Goal: Task Accomplishment & Management: Manage account settings

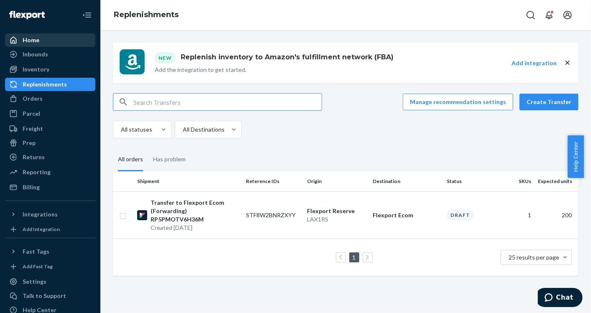
click at [38, 38] on div "Home" at bounding box center [50, 40] width 89 height 12
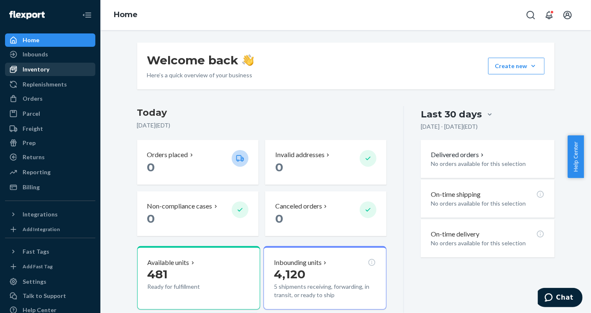
click at [37, 67] on div "Inventory" at bounding box center [36, 69] width 27 height 8
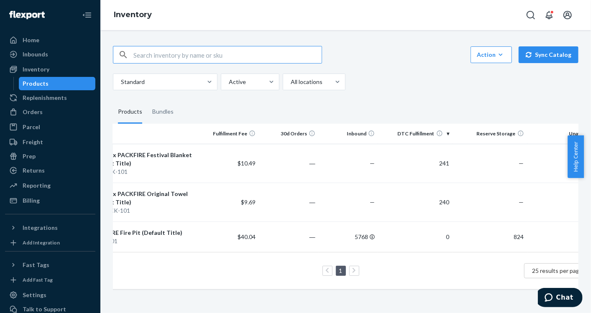
scroll to position [0, 80]
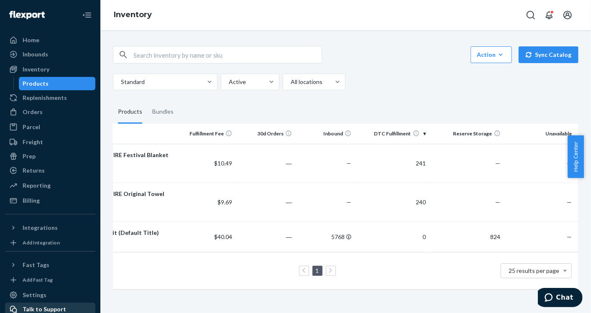
click at [38, 306] on div "Talk to Support" at bounding box center [45, 309] width 44 height 8
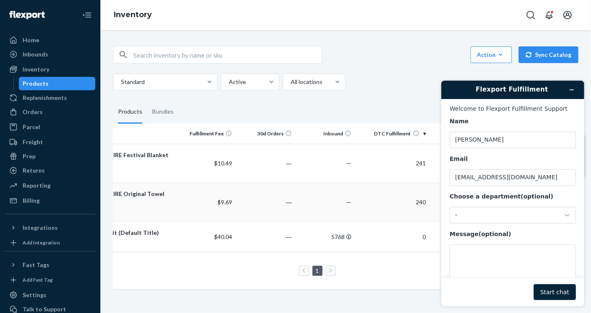
scroll to position [0, 0]
click at [583, 125] on form "Welcome to Flexport Fulfillment Support Name Isabelle Polke Email ipolke@packfi…" at bounding box center [512, 202] width 143 height 207
drag, startPoint x: 579, startPoint y: 220, endPoint x: 583, endPoint y: 244, distance: 24.7
click at [583, 244] on form "Welcome to Flexport Fulfillment Support Name Isabelle Polke Email ipolke@packfi…" at bounding box center [512, 202] width 143 height 207
drag, startPoint x: 583, startPoint y: 244, endPoint x: 525, endPoint y: 255, distance: 59.6
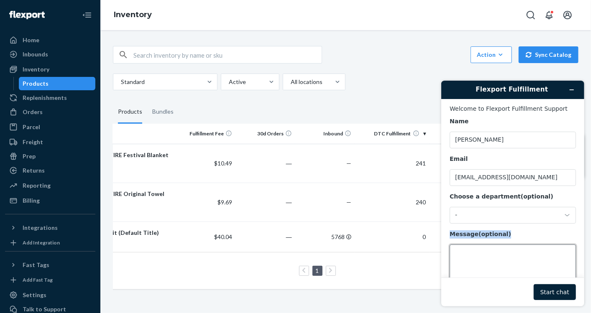
click at [525, 255] on textarea "Message (optional)" at bounding box center [512, 267] width 126 height 47
click at [499, 255] on textarea "Message (optional)" at bounding box center [512, 267] width 126 height 47
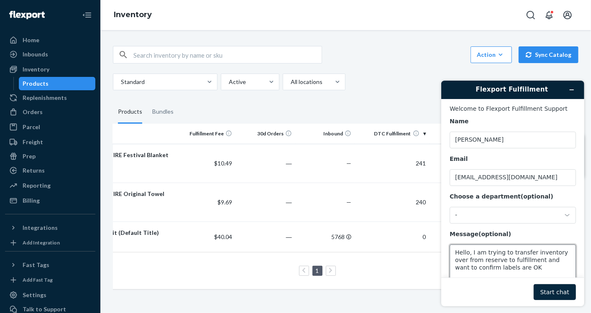
type textarea "Hello, I am trying to transfer inventory over from reserve to fulfillment and w…"
click at [553, 291] on button "Start chat" at bounding box center [554, 292] width 42 height 16
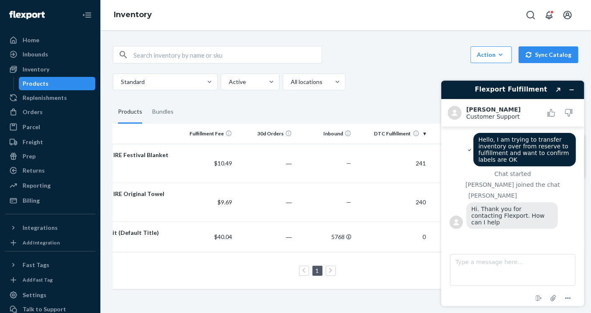
click at [514, 145] on span "Hello, I am trying to transfer inventory over from reserve to fulfillment and w…" at bounding box center [524, 149] width 92 height 27
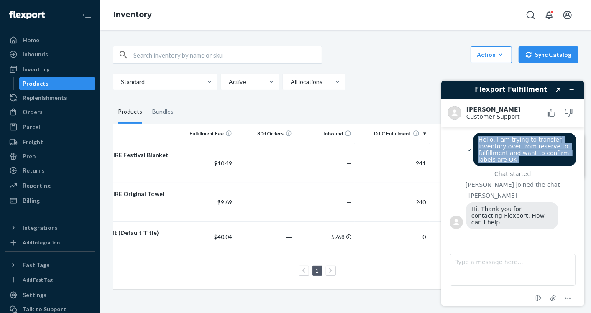
click at [514, 145] on span "Hello, I am trying to transfer inventory over from reserve to fulfillment and w…" at bounding box center [524, 149] width 92 height 27
copy span "Hello, I am trying to transfer inventory over from reserve to fulfillment and w…"
click at [484, 263] on textarea "Type a message here..." at bounding box center [513, 270] width 126 height 32
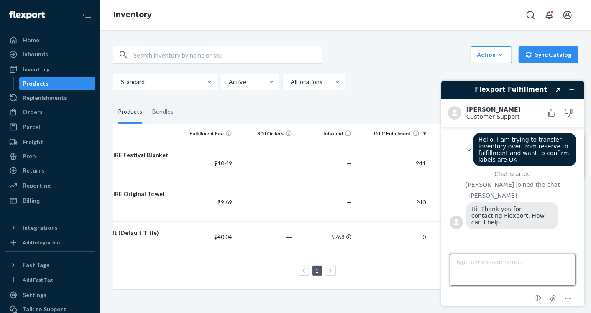
paste textarea "Hello, I am trying to transfer inventory over from reserve to fulfillment and w…"
type textarea "Hello, I am trying to transfer inventory over from reserve to fulfillment and w…"
click at [484, 263] on textarea "Hello, I am trying to transfer inventory over from reserve to fulfillment and w…" at bounding box center [513, 270] width 126 height 32
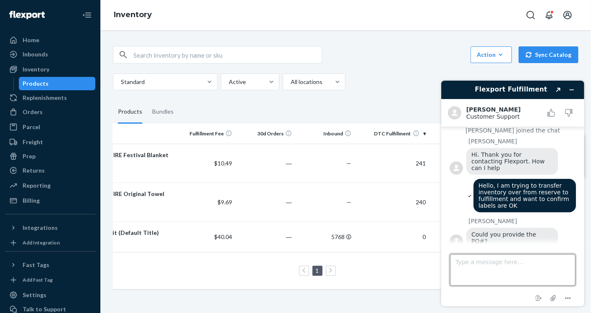
scroll to position [52, 0]
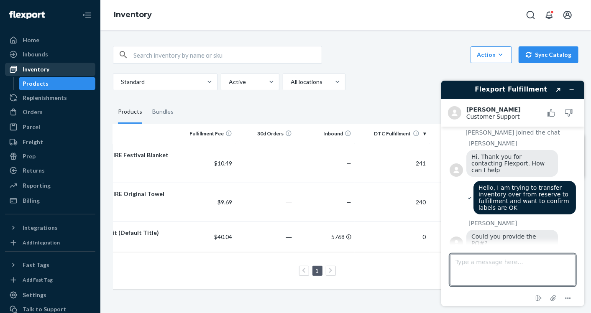
click at [31, 69] on div "Inventory" at bounding box center [36, 69] width 27 height 8
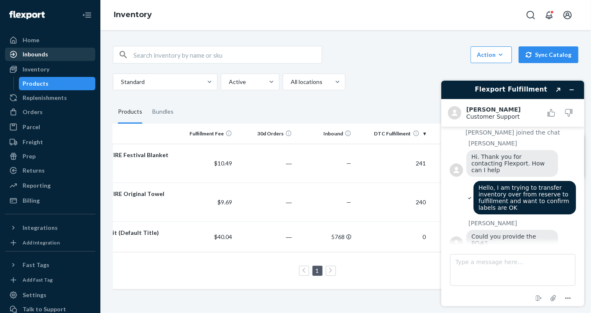
click at [33, 49] on div "Inbounds" at bounding box center [50, 55] width 89 height 12
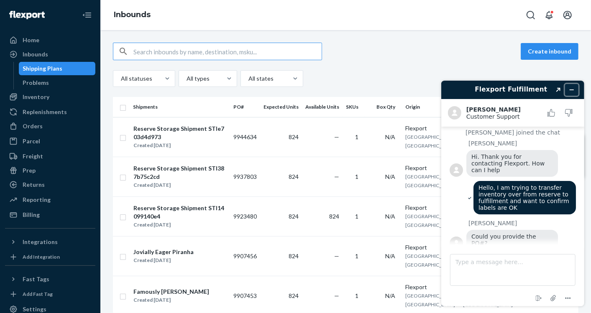
click at [570, 92] on icon "Minimize widget" at bounding box center [572, 90] width 6 height 6
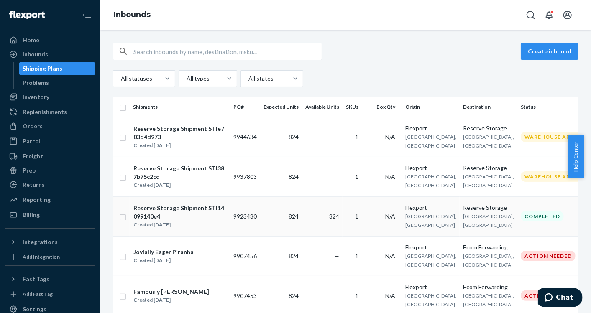
click at [366, 226] on td "N/A" at bounding box center [383, 217] width 37 height 40
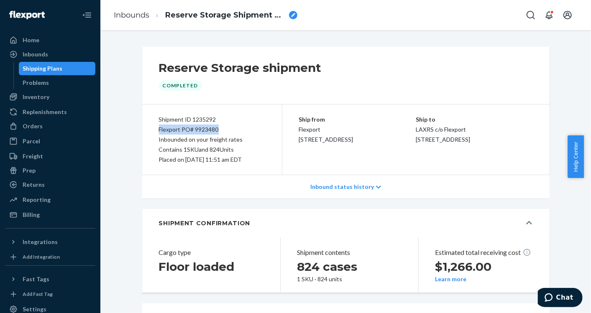
drag, startPoint x: 218, startPoint y: 130, endPoint x: 151, endPoint y: 131, distance: 66.9
click at [151, 131] on div "Shipment ID 1235292 Flexport PO# 9923480 Inbounded on your freight rates Contai…" at bounding box center [212, 140] width 140 height 70
copy div "Flexport PO# 9923480"
click at [553, 294] on icon "Chat" at bounding box center [548, 297] width 8 height 8
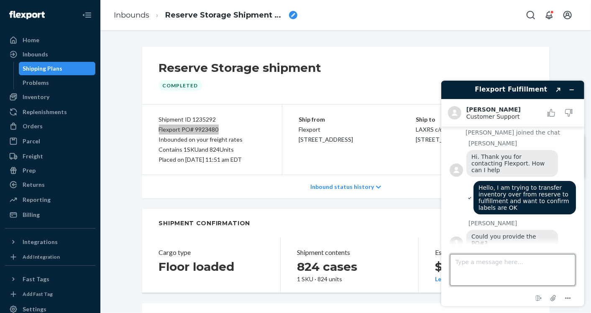
click at [493, 266] on textarea "Type a message here..." at bounding box center [513, 270] width 126 height 32
type textarea "Flexport PO# 9923480"
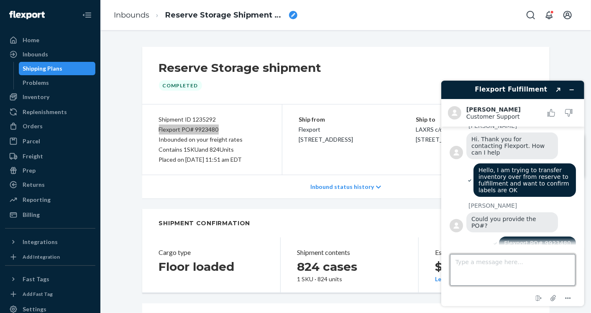
click at [487, 261] on textarea "Type a message here..." at bounding box center [513, 270] width 126 height 32
click at [548, 297] on icon "Attach file" at bounding box center [553, 297] width 15 height 15
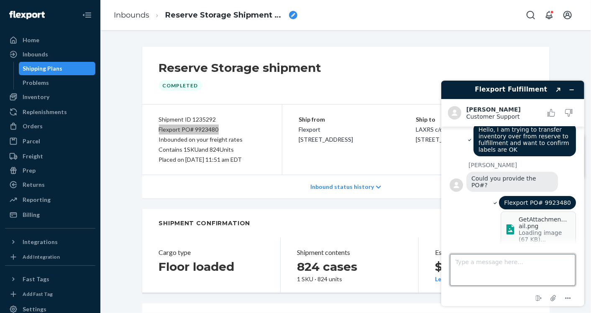
click at [500, 276] on textarea "Type a message here..." at bounding box center [513, 270] width 126 height 32
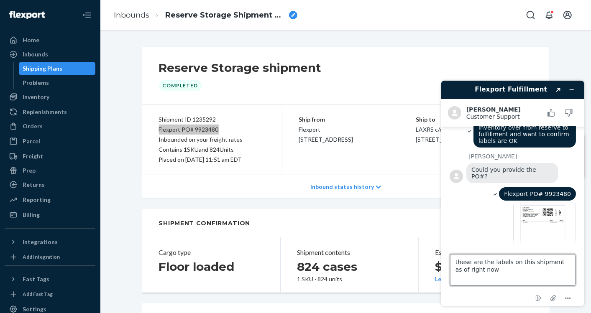
type textarea "these are the labels on this shipment as of right now"
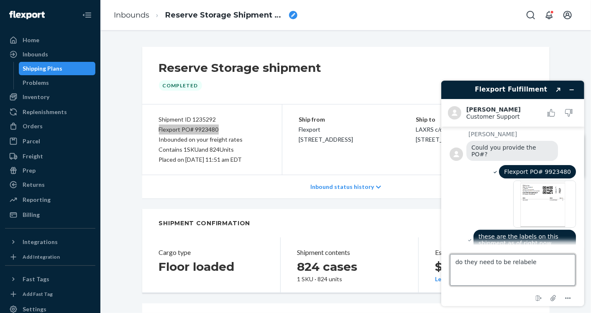
type textarea "do they need to be relabeled"
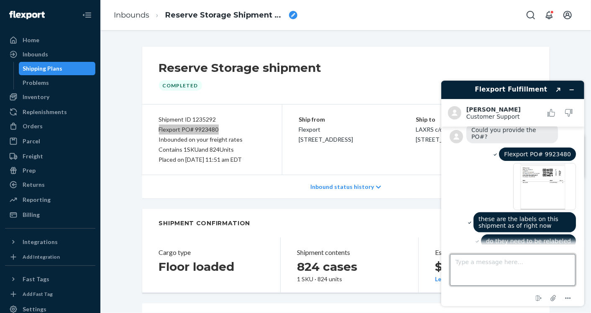
scroll to position [196, 0]
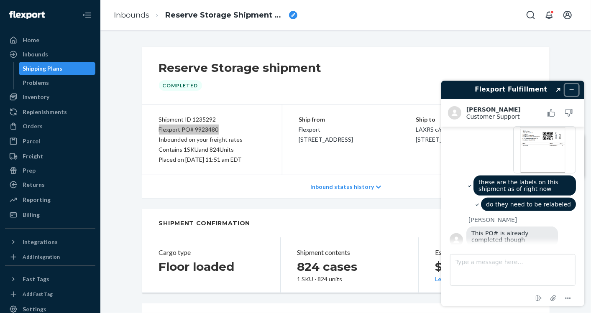
click at [574, 85] on button "Minimize widget" at bounding box center [571, 90] width 13 height 12
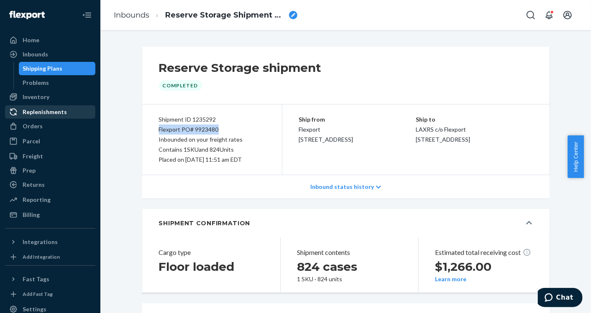
click at [38, 114] on div "Replenishments" at bounding box center [45, 112] width 44 height 8
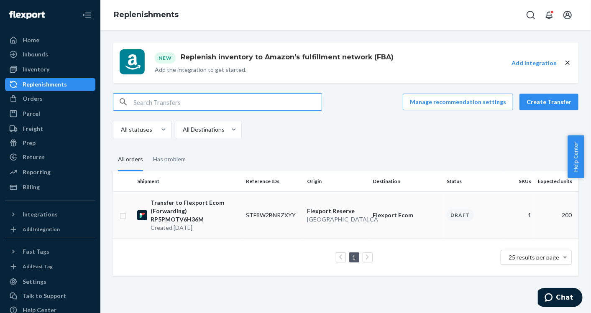
click at [127, 207] on td at bounding box center [123, 215] width 21 height 47
drag, startPoint x: 127, startPoint y: 207, endPoint x: 338, endPoint y: 174, distance: 213.8
click at [338, 174] on table "Shipment Reference IDs Origin Destination Status SKUs Expected units Transfer t…" at bounding box center [346, 224] width 466 height 105
click at [186, 224] on p "Created Sep 23, 2025" at bounding box center [195, 228] width 89 height 8
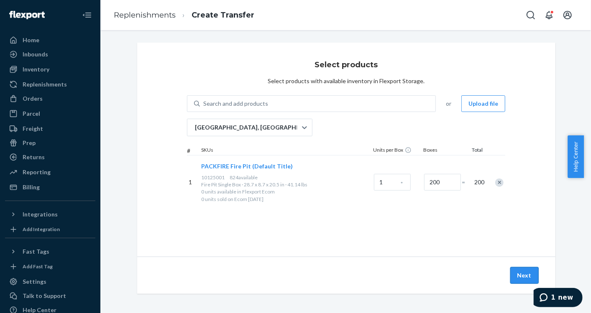
click at [518, 275] on button "Next" at bounding box center [524, 275] width 28 height 17
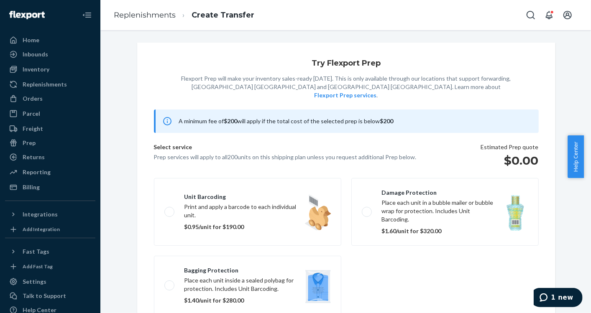
scroll to position [53, 0]
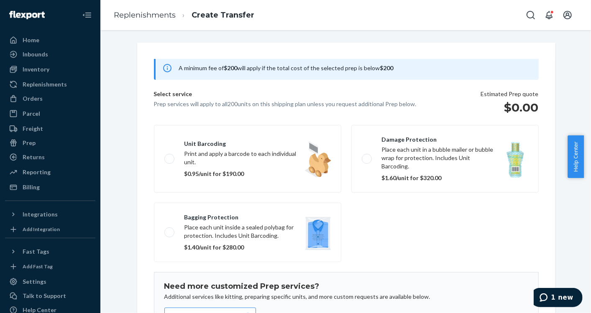
drag, startPoint x: 587, startPoint y: 143, endPoint x: 591, endPoint y: 233, distance: 90.4
click at [591, 233] on html "Home Inbounds Shipping Plans Problems Inventory Products Replenishments Orders …" at bounding box center [295, 156] width 591 height 313
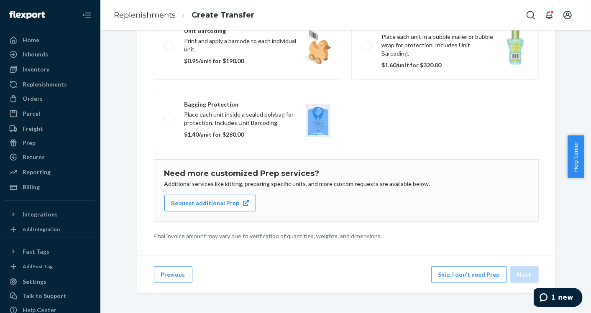
scroll to position [120, 0]
click at [484, 276] on button "Skip, I don't need Prep" at bounding box center [469, 274] width 76 height 17
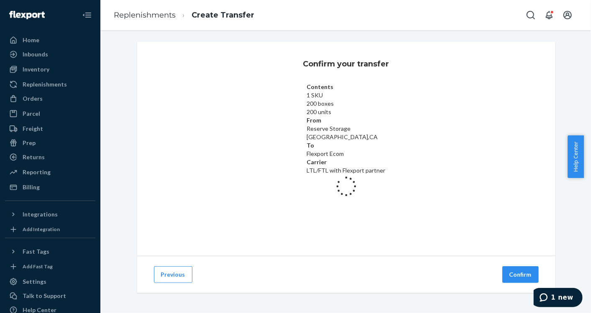
scroll to position [0, 0]
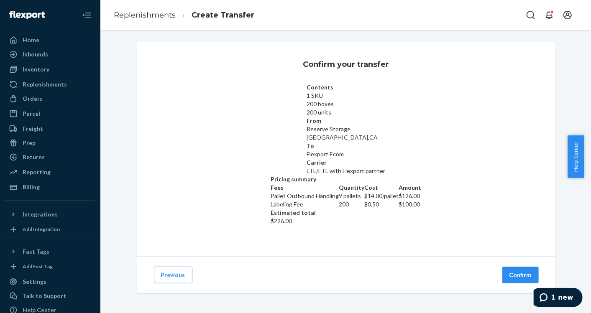
click at [516, 144] on div "Confirm your transfer Contents 1 SKU 200 boxes 200 units From Reserve Storage S…" at bounding box center [346, 149] width 418 height 214
click at [517, 272] on button "Confirm" at bounding box center [520, 275] width 36 height 17
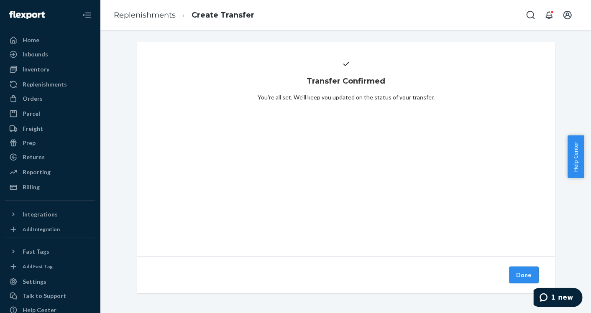
click at [523, 279] on button "Done" at bounding box center [524, 275] width 29 height 17
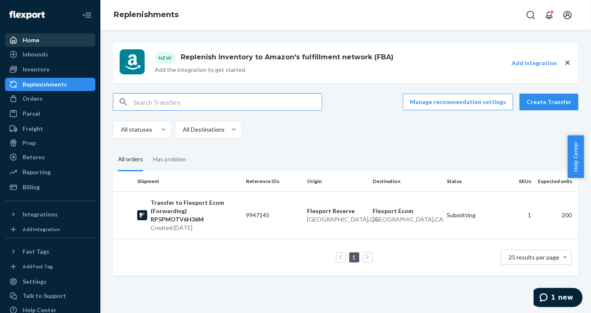
click at [56, 41] on div "Home" at bounding box center [50, 40] width 89 height 12
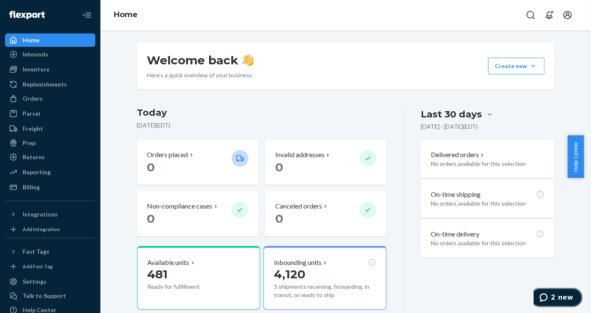
click at [558, 300] on span "2 new" at bounding box center [562, 298] width 22 height 8
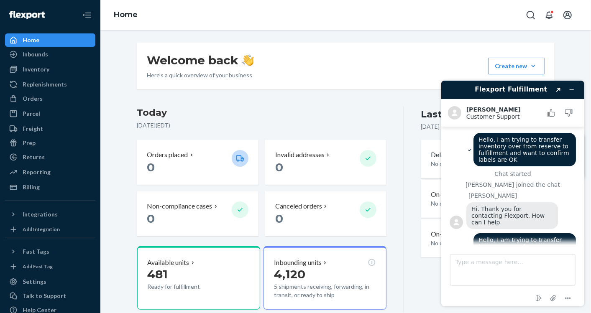
scroll to position [238, 0]
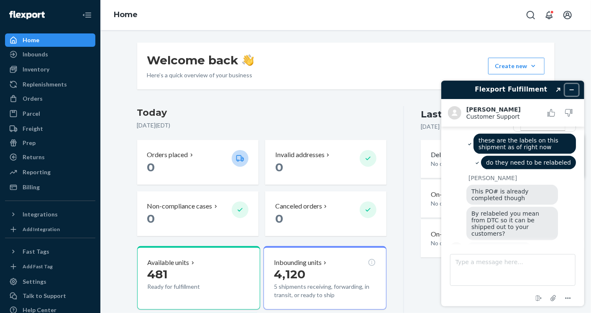
click at [573, 90] on icon "Minimize widget" at bounding box center [572, 90] width 4 height 0
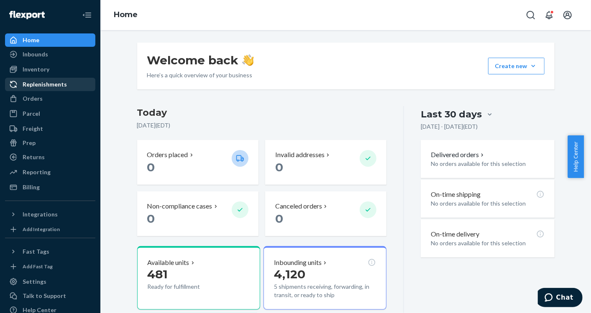
click at [58, 85] on div "Replenishments" at bounding box center [45, 84] width 44 height 8
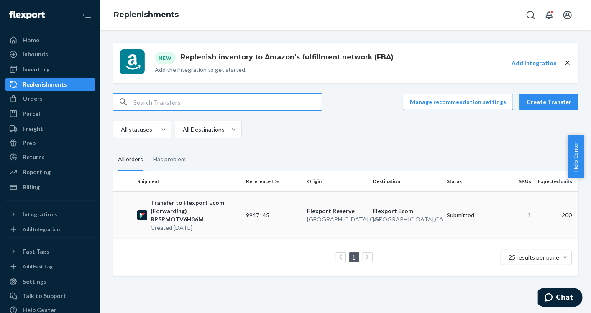
click at [267, 214] on td "9947145" at bounding box center [273, 215] width 61 height 47
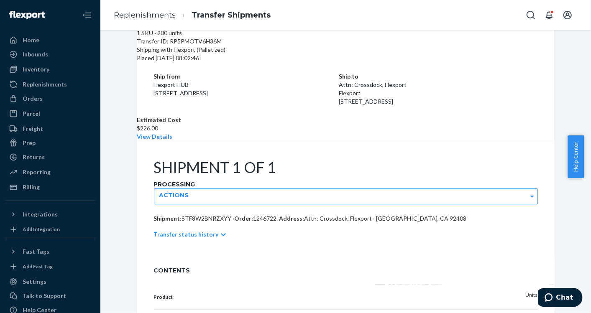
scroll to position [63, 0]
click at [41, 67] on div "Inventory" at bounding box center [36, 69] width 27 height 8
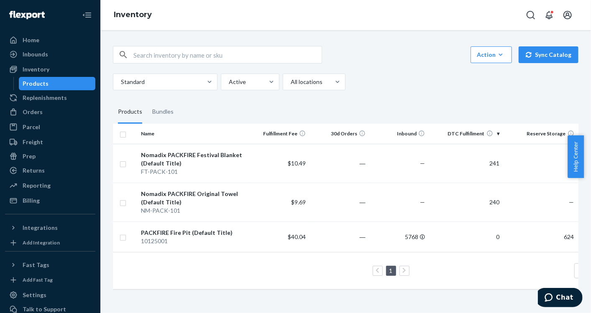
click at [280, 297] on div "Name Fulfillment Fee 30d Orders Inbound DTC Fulfillment Reserve Storage Unavail…" at bounding box center [346, 211] width 466 height 174
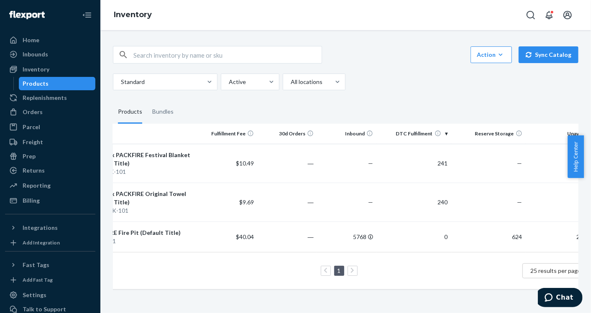
scroll to position [0, 80]
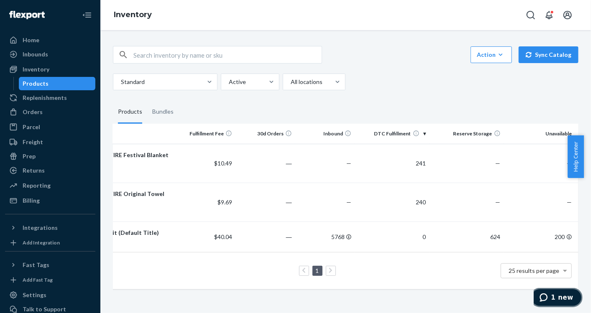
click at [555, 292] on button "1 new" at bounding box center [556, 297] width 52 height 19
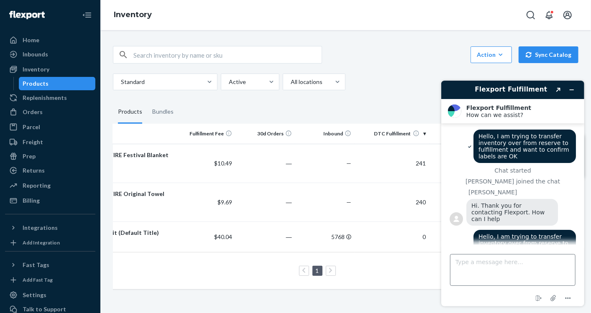
scroll to position [327, 0]
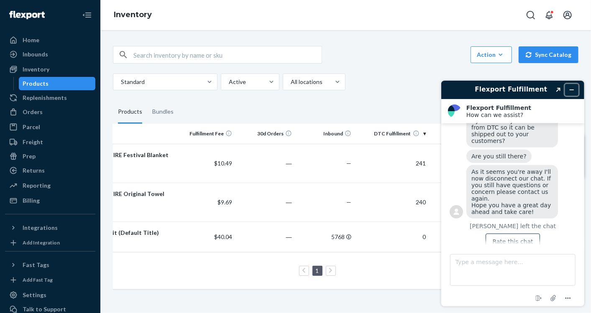
click at [570, 87] on icon "Minimize widget" at bounding box center [572, 90] width 6 height 6
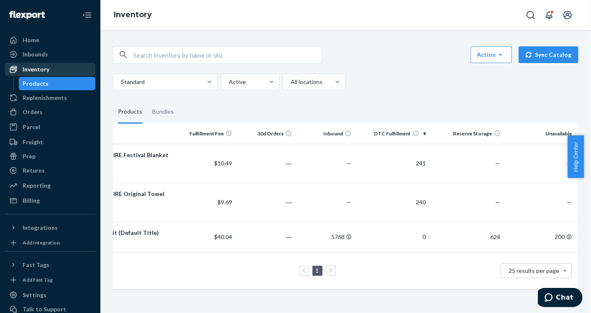
click at [38, 72] on div "Inventory" at bounding box center [36, 69] width 27 height 8
click at [37, 70] on div "Inventory" at bounding box center [36, 69] width 27 height 8
click at [41, 66] on div "Inventory" at bounding box center [36, 69] width 27 height 8
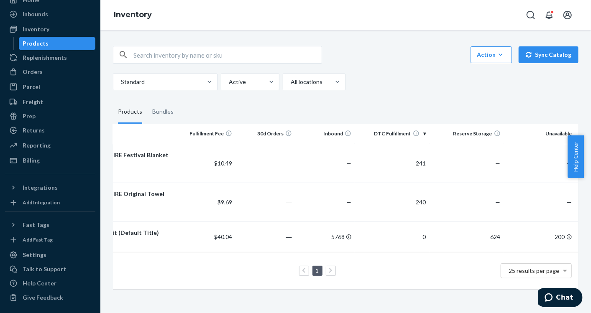
click at [258, 5] on div "Inventory" at bounding box center [345, 15] width 491 height 30
click at [15, 56] on icon at bounding box center [13, 57] width 7 height 7
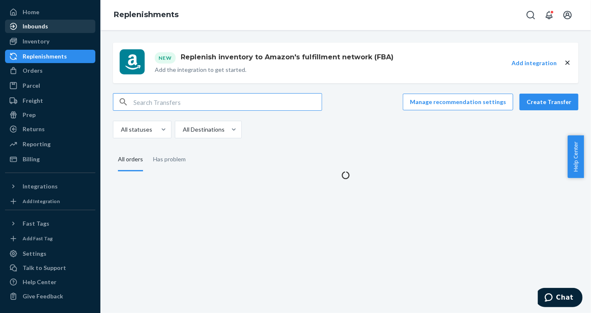
scroll to position [27, 0]
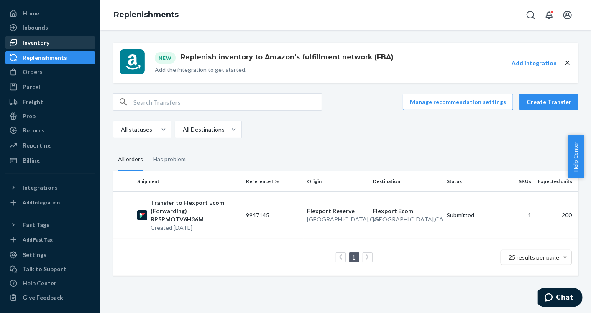
click at [24, 37] on div "Inventory" at bounding box center [50, 43] width 89 height 12
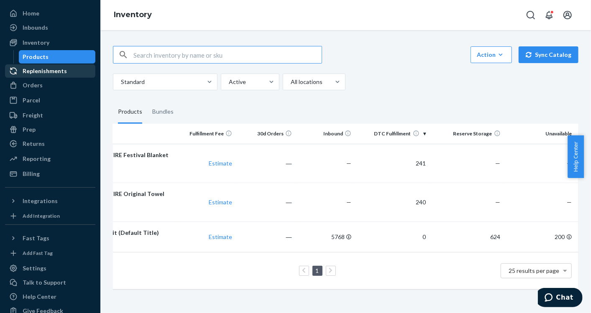
scroll to position [0, 61]
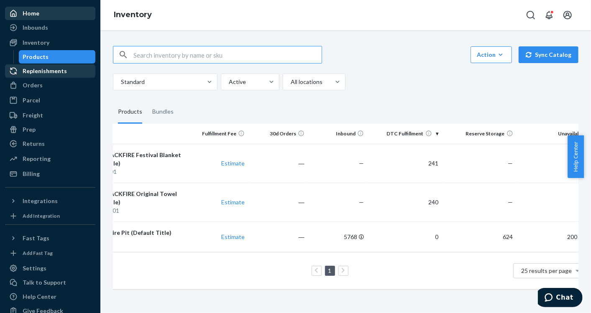
click at [54, 12] on div "Home" at bounding box center [50, 14] width 89 height 12
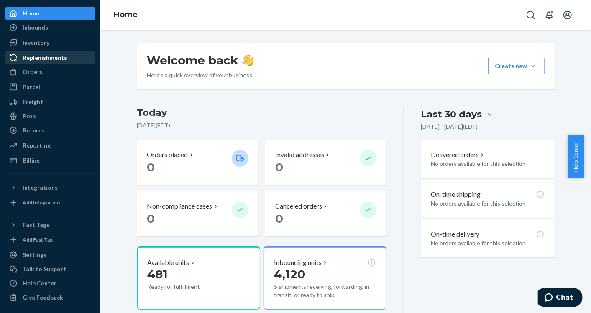
click at [404, 247] on div "Last 30 days Aug 24, 2025 - Sep 23, 2025 ( EDT ) Delivered orders No orders ava…" at bounding box center [479, 274] width 150 height 337
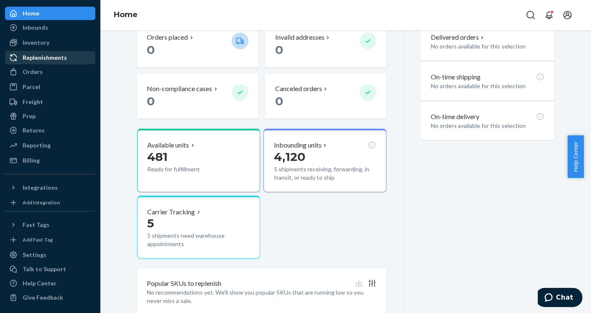
scroll to position [146, 0]
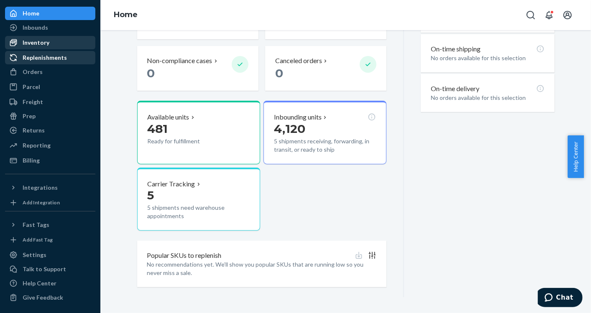
click at [36, 43] on div "Inventory" at bounding box center [36, 42] width 27 height 8
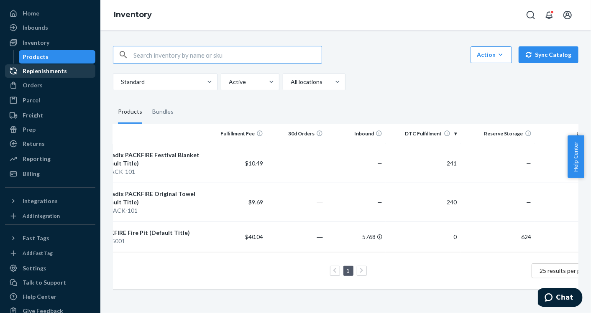
scroll to position [0, 80]
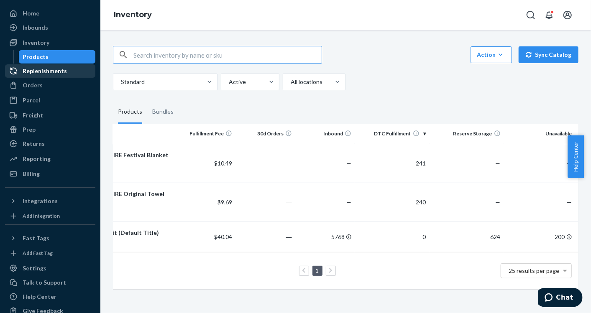
click at [64, 72] on div "Replenishments" at bounding box center [45, 71] width 44 height 8
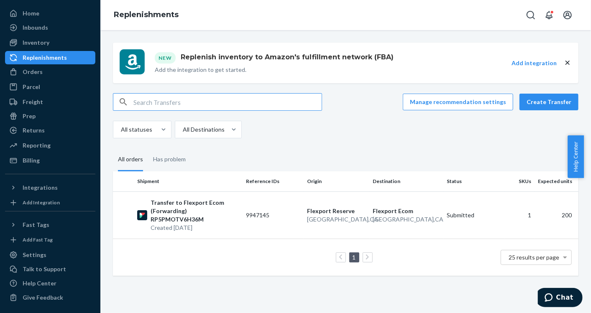
drag, startPoint x: 33, startPoint y: 44, endPoint x: 33, endPoint y: 52, distance: 8.4
click at [33, 44] on div "Inventory" at bounding box center [36, 42] width 27 height 8
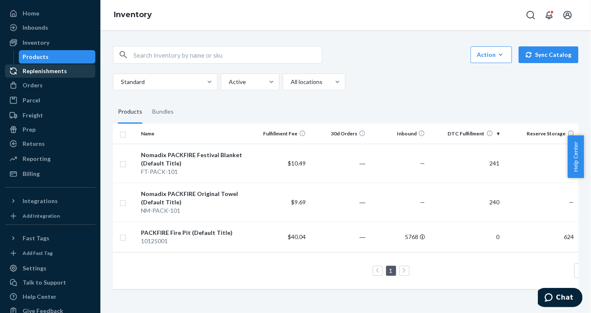
click at [33, 76] on div "Replenishments" at bounding box center [50, 71] width 89 height 12
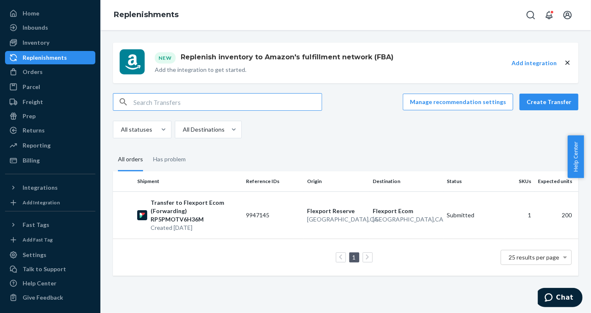
click at [40, 54] on div "Replenishments" at bounding box center [45, 58] width 44 height 8
click at [40, 48] on div "Inventory" at bounding box center [50, 43] width 89 height 12
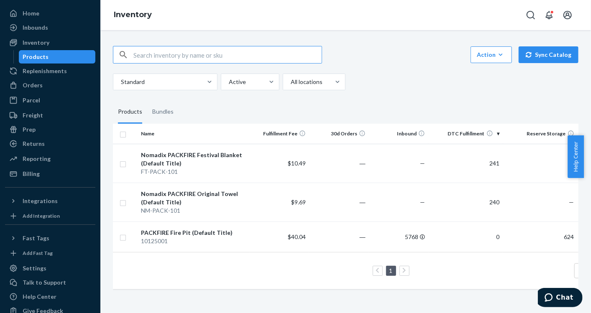
scroll to position [0, 80]
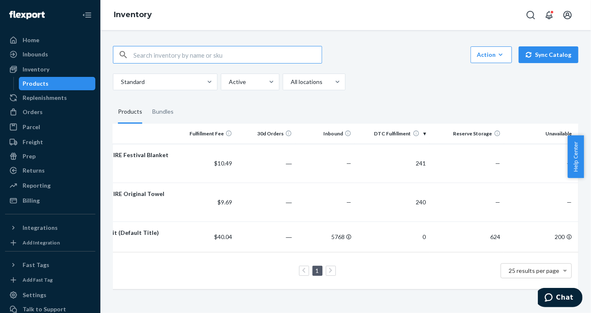
scroll to position [0, 13]
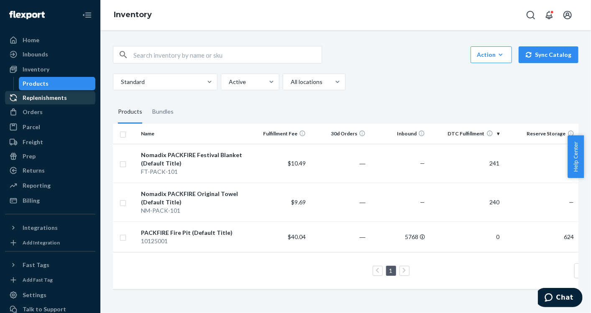
click at [39, 95] on div "Replenishments" at bounding box center [45, 98] width 44 height 8
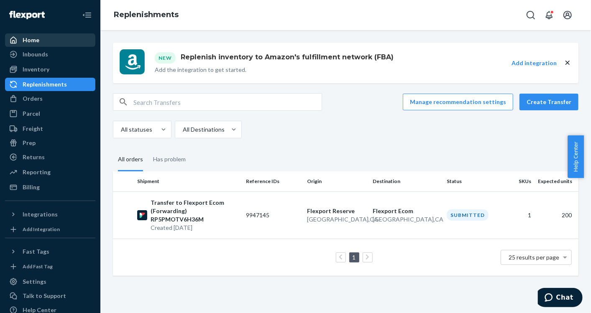
click at [40, 42] on div "Home" at bounding box center [50, 40] width 89 height 12
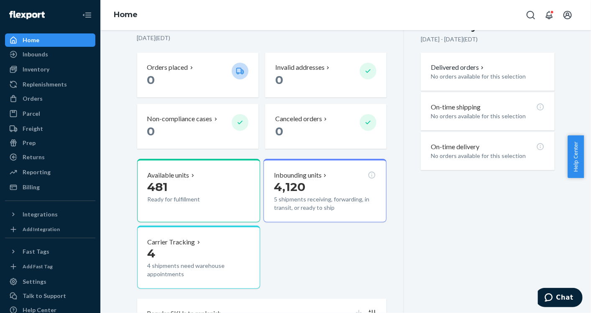
scroll to position [88, 0]
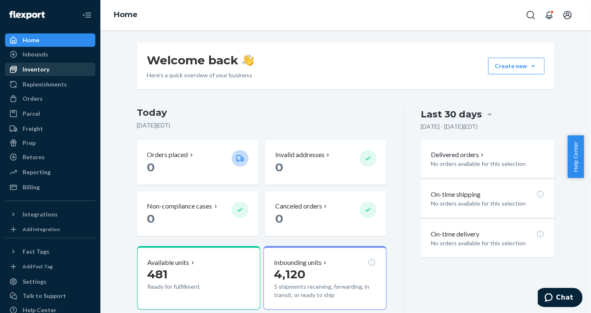
click at [51, 73] on div "Inventory" at bounding box center [50, 70] width 89 height 12
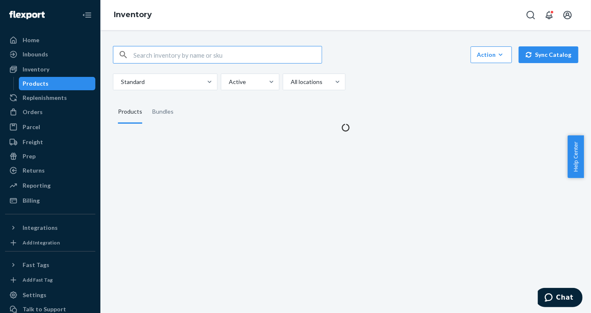
click at [54, 79] on div "Products" at bounding box center [57, 84] width 75 height 12
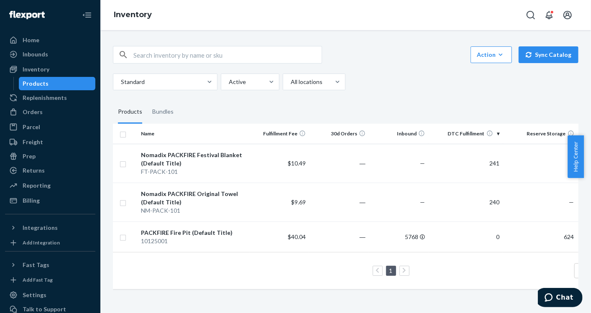
click at [465, 94] on div "Action Create product Create bundle Bulk create products Bulk update products B…" at bounding box center [346, 167] width 478 height 262
click at [36, 44] on div "Home" at bounding box center [50, 40] width 89 height 12
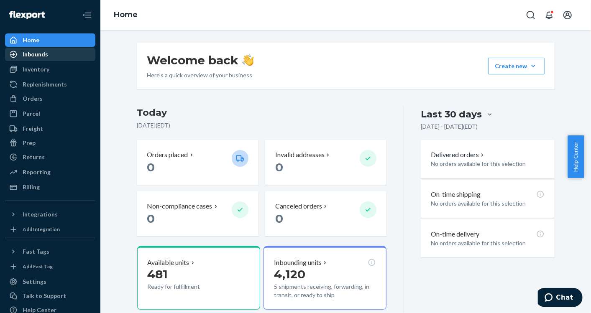
click at [39, 52] on div "Inbounds" at bounding box center [36, 54] width 26 height 8
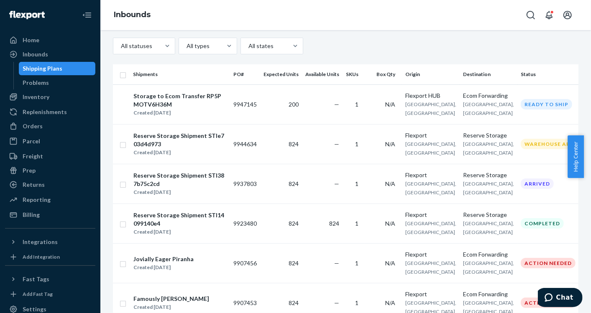
scroll to position [29, 0]
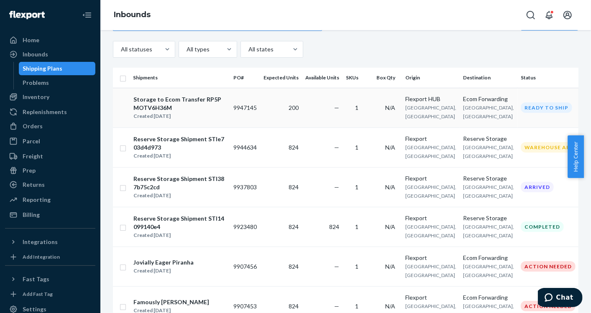
click at [331, 115] on td "—" at bounding box center [322, 108] width 41 height 40
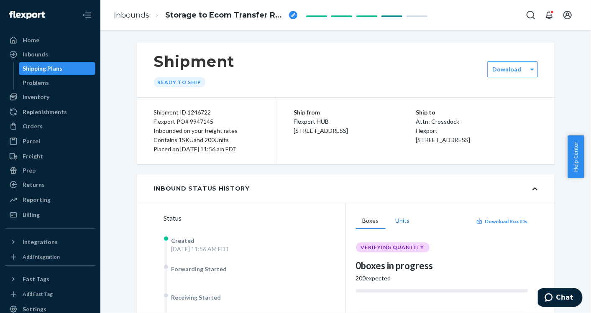
click at [389, 223] on button "Units" at bounding box center [403, 221] width 28 height 16
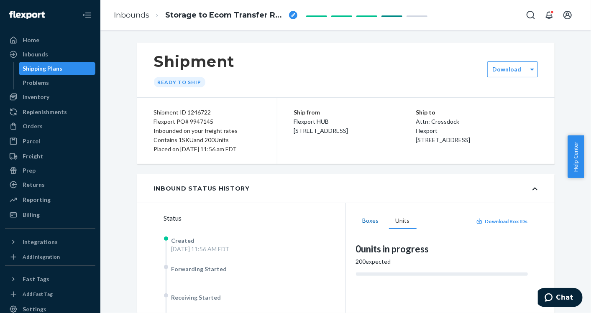
click at [366, 220] on button "Boxes" at bounding box center [371, 221] width 30 height 16
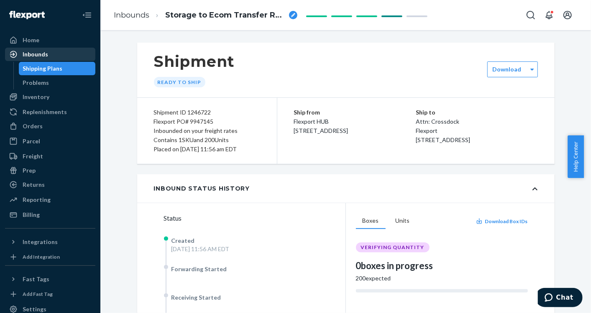
click at [39, 55] on div "Inbounds" at bounding box center [36, 54] width 26 height 8
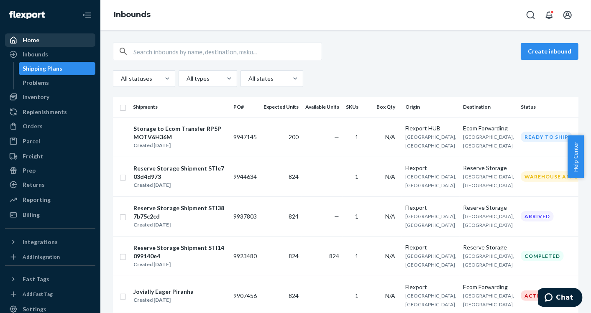
click at [31, 38] on div "Home" at bounding box center [31, 40] width 17 height 8
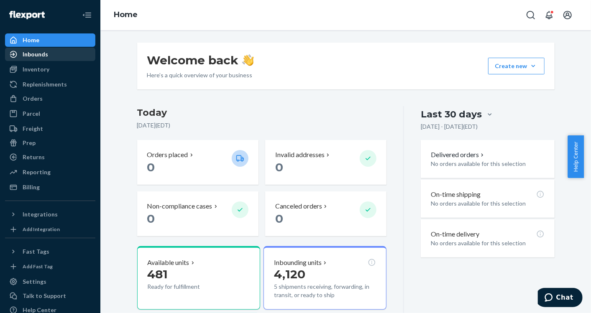
click at [31, 55] on div "Inbounds" at bounding box center [36, 54] width 26 height 8
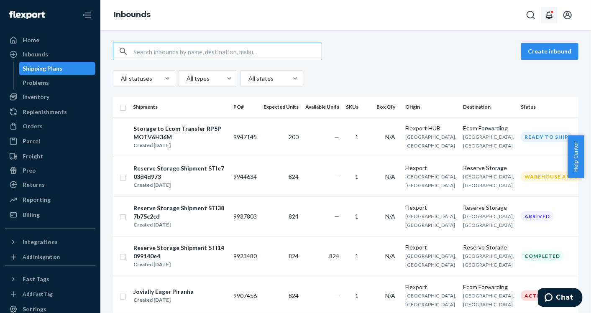
click at [550, 19] on icon "Open notifications" at bounding box center [549, 15] width 7 height 8
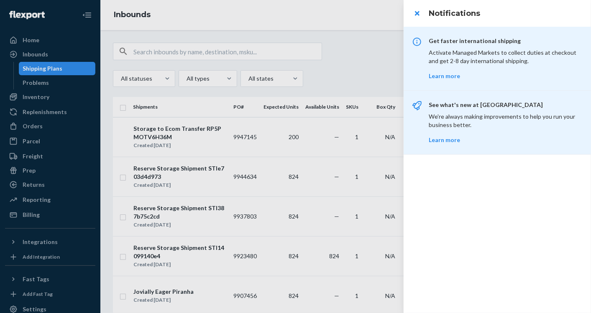
click at [405, 58] on div "Get faster international shipping Activate Managed Markets to collect duties at…" at bounding box center [497, 59] width 187 height 64
click at [362, 72] on div at bounding box center [295, 156] width 591 height 313
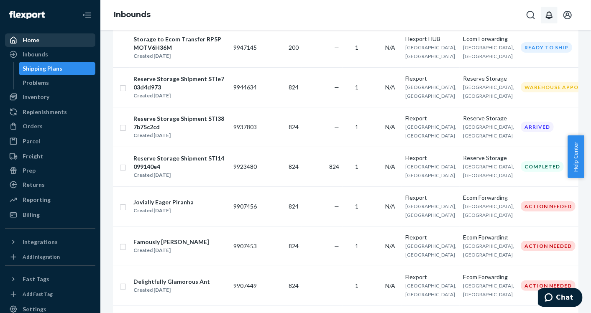
click at [48, 41] on div "Home" at bounding box center [50, 40] width 89 height 12
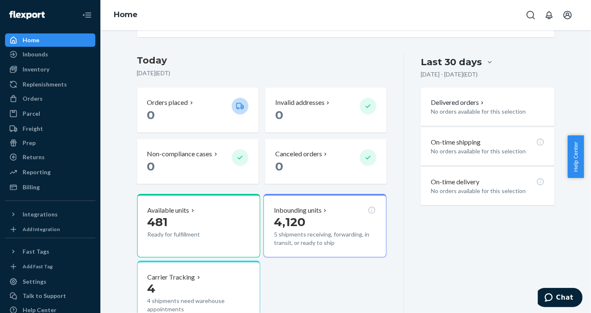
scroll to position [61, 0]
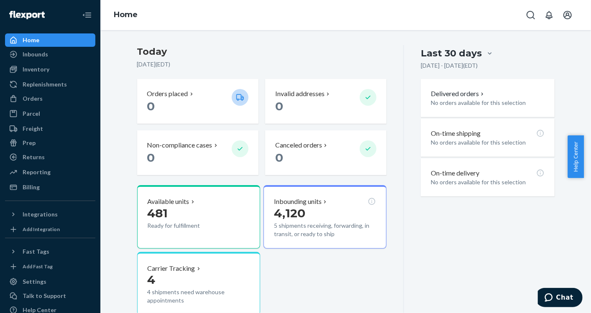
click at [579, 100] on div "Welcome back Here’s a quick overview of your business Create new Create new inb…" at bounding box center [345, 171] width 491 height 283
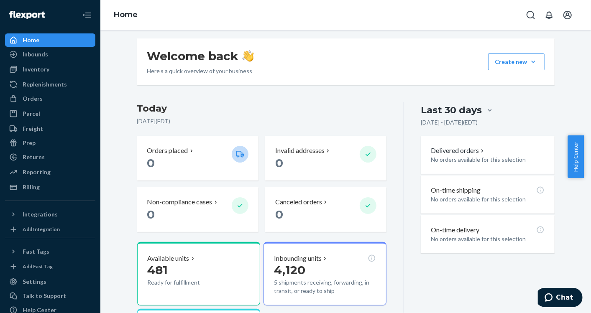
scroll to position [0, 0]
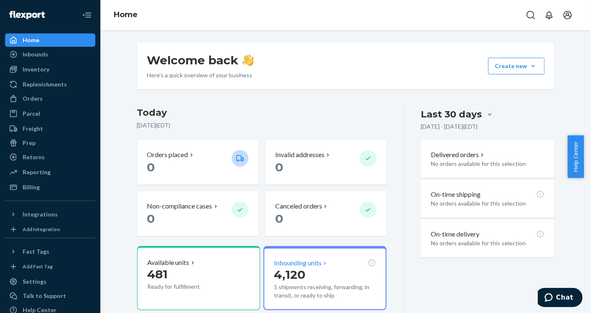
click at [325, 309] on div "Inbounding units 4,120 5 shipments receiving, forwarding, in transit, or ready …" at bounding box center [325, 278] width 123 height 64
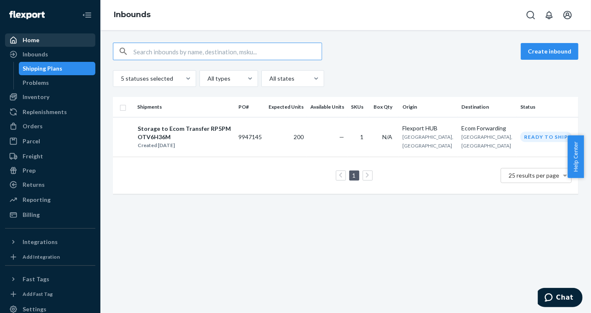
click at [38, 37] on div "Home" at bounding box center [50, 40] width 89 height 12
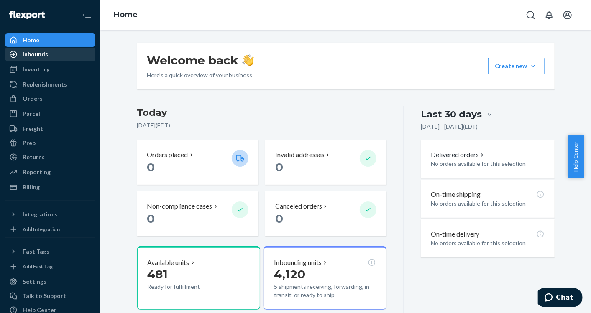
click at [50, 56] on div "Inbounds" at bounding box center [50, 55] width 89 height 12
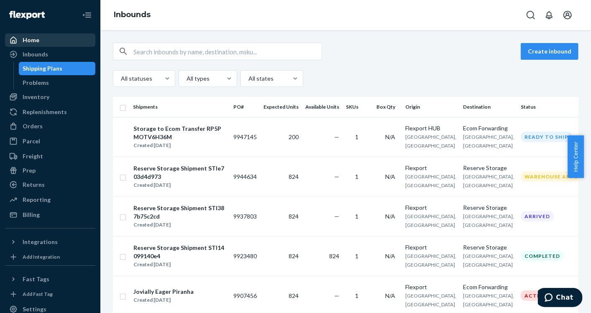
click at [37, 35] on div "Home" at bounding box center [50, 40] width 89 height 12
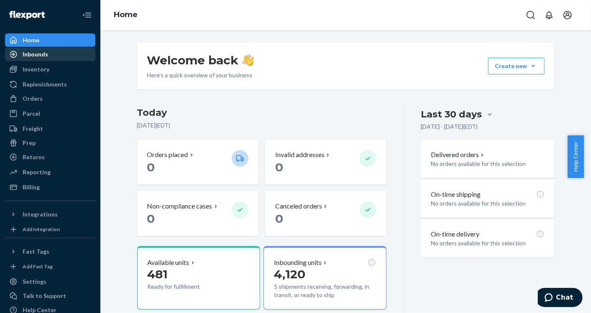
click at [33, 56] on div "Inbounds" at bounding box center [36, 54] width 26 height 8
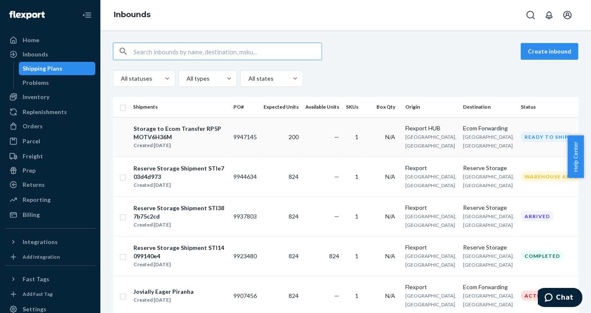
click at [192, 146] on div "Created [DATE]" at bounding box center [179, 145] width 93 height 8
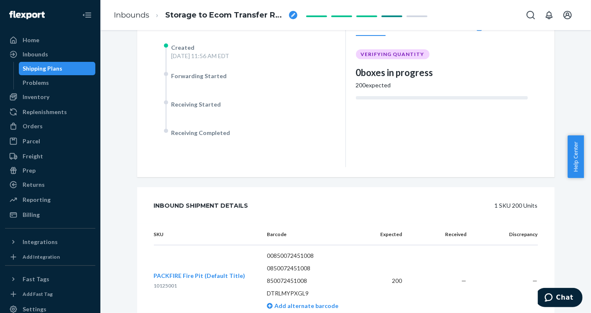
scroll to position [185, 0]
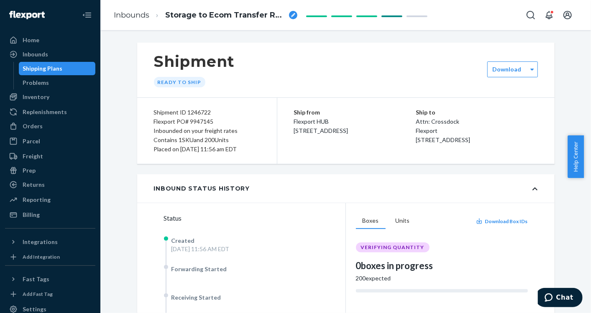
click at [213, 245] on div "[DATE] 11:56 AM EDT" at bounding box center [201, 249] width 58 height 8
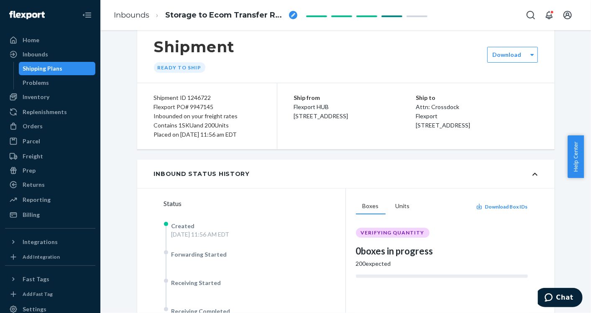
scroll to position [233, 0]
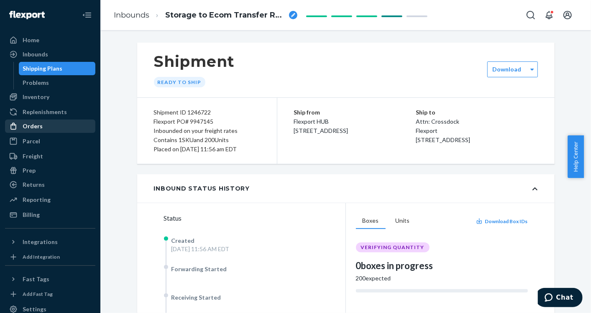
click at [52, 124] on div "Orders" at bounding box center [50, 126] width 89 height 12
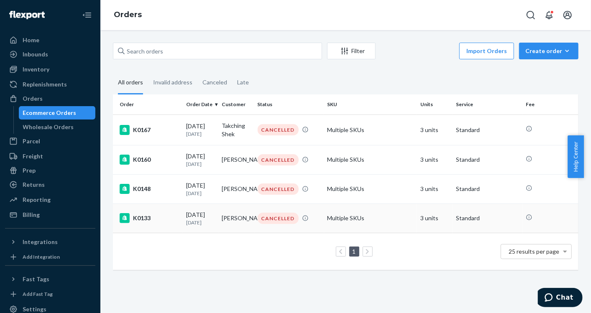
click at [434, 208] on td "3 units" at bounding box center [435, 218] width 36 height 29
click at [538, 47] on div "Create order" at bounding box center [548, 51] width 47 height 8
click at [410, 64] on div "Filter Import Orders Create order Ecommerce order Removal order All orders Inva…" at bounding box center [346, 161] width 478 height 236
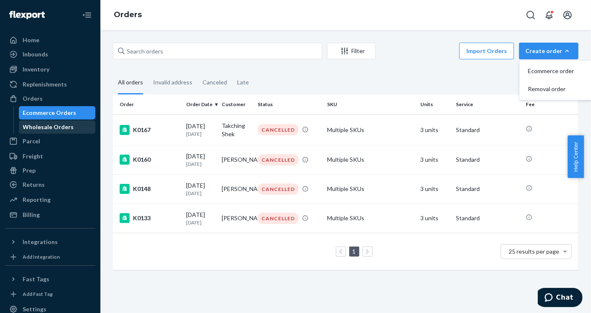
click at [55, 126] on div "Wholesale Orders" at bounding box center [48, 127] width 51 height 8
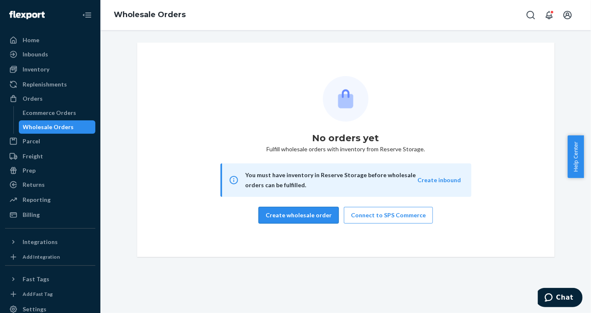
click at [295, 213] on button "Create wholesale order" at bounding box center [299, 215] width 80 height 17
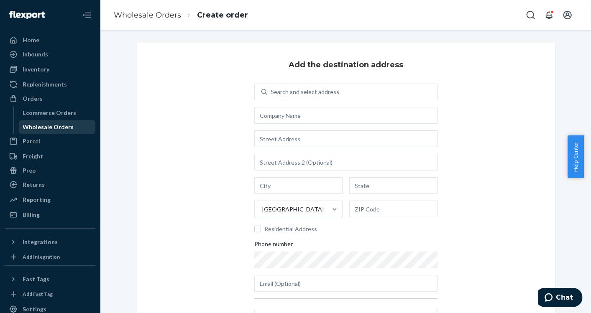
click at [44, 131] on div "Wholesale Orders" at bounding box center [48, 127] width 51 height 8
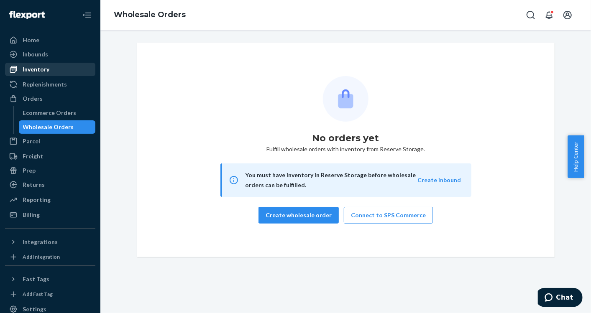
click at [43, 72] on div "Inventory" at bounding box center [36, 69] width 27 height 8
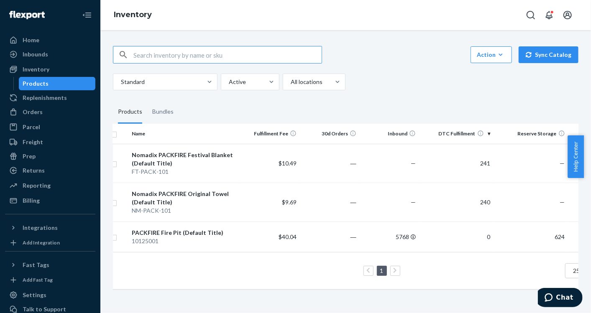
scroll to position [0, 80]
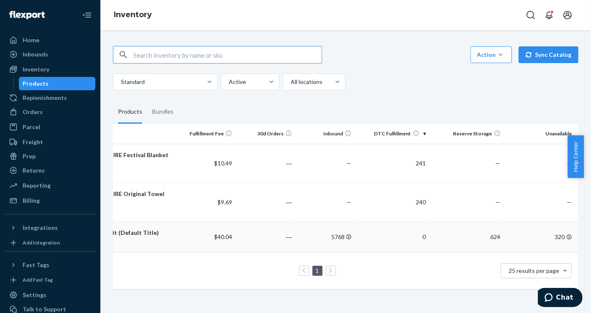
click at [474, 236] on td "624" at bounding box center [467, 237] width 74 height 31
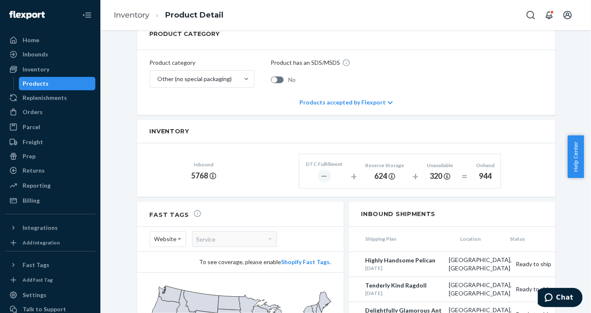
scroll to position [328, 0]
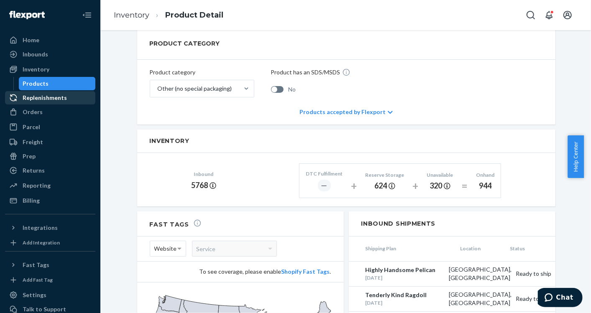
click at [52, 101] on div "Replenishments" at bounding box center [45, 98] width 44 height 8
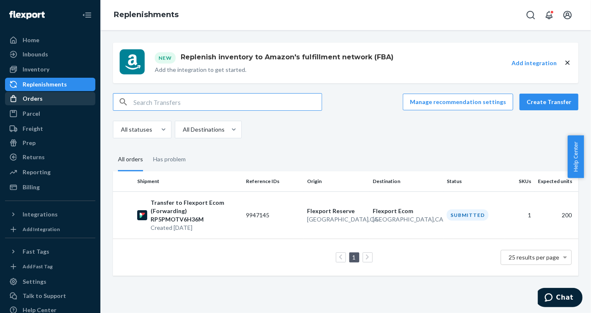
click at [35, 105] on link "Orders" at bounding box center [50, 98] width 90 height 13
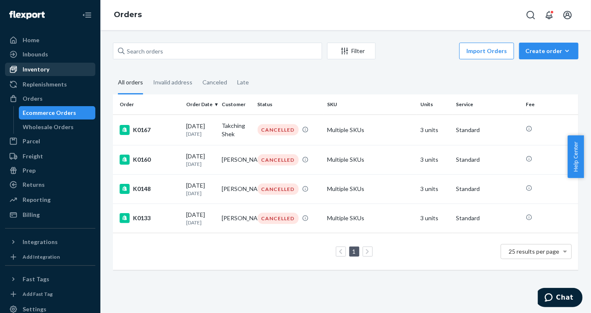
click at [38, 70] on div "Inventory" at bounding box center [36, 69] width 27 height 8
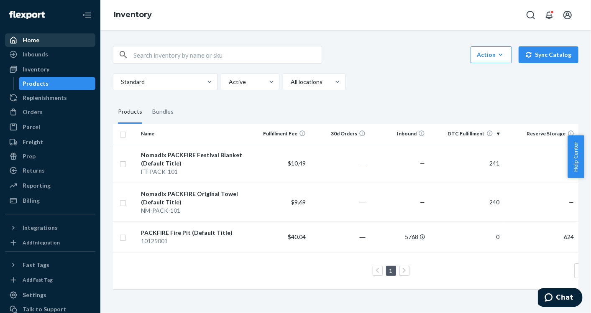
click at [39, 38] on div "Home" at bounding box center [50, 40] width 89 height 12
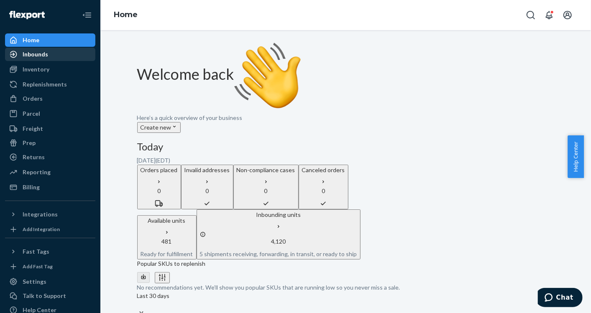
click at [31, 59] on div "Inbounds" at bounding box center [50, 55] width 89 height 12
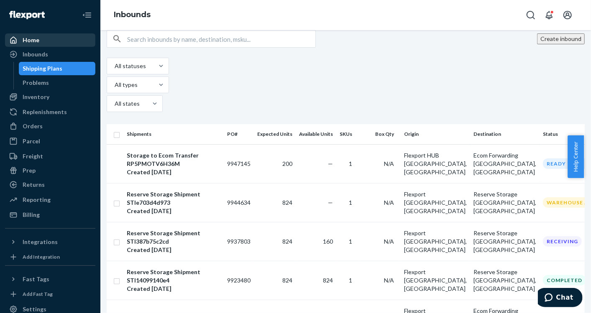
click at [30, 45] on div "Home" at bounding box center [50, 40] width 89 height 12
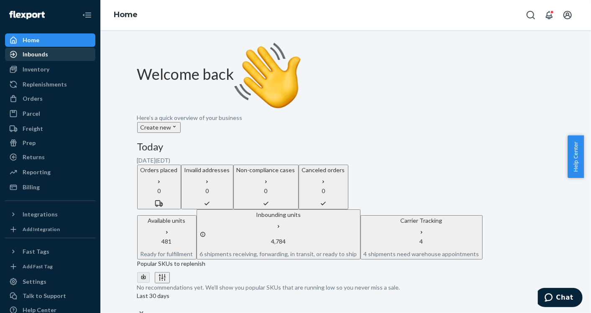
click at [31, 52] on div "Inbounds" at bounding box center [36, 54] width 26 height 8
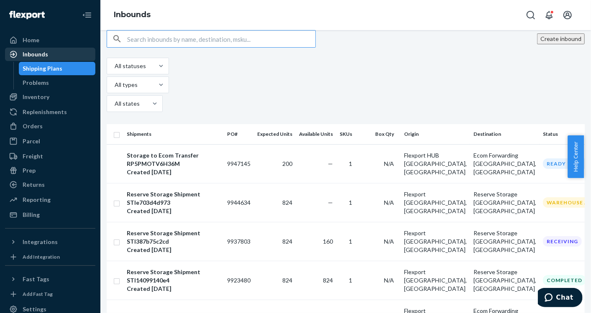
click at [31, 51] on div "Inbounds" at bounding box center [36, 54] width 26 height 8
click at [177, 168] on div "Created [DATE]" at bounding box center [174, 172] width 94 height 8
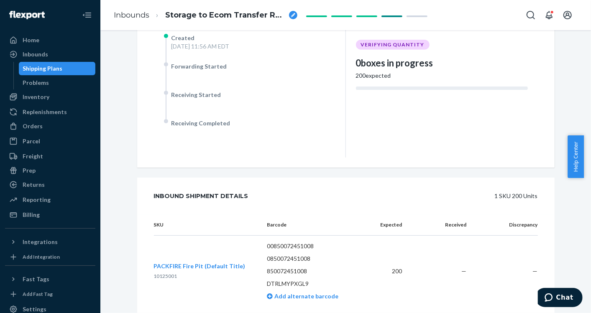
scroll to position [233, 0]
